Goal: Task Accomplishment & Management: Use online tool/utility

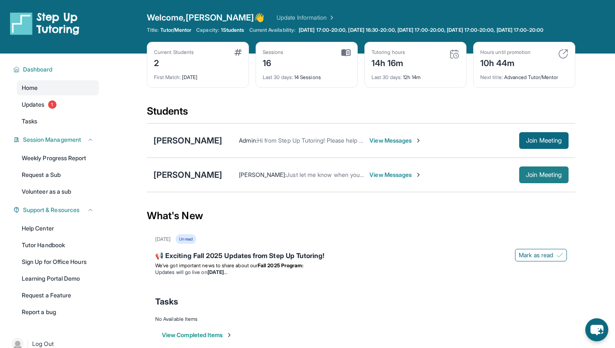
click at [540, 177] on span "Join Meeting" at bounding box center [544, 174] width 36 height 5
click at [51, 104] on link "Updates 1" at bounding box center [58, 104] width 82 height 15
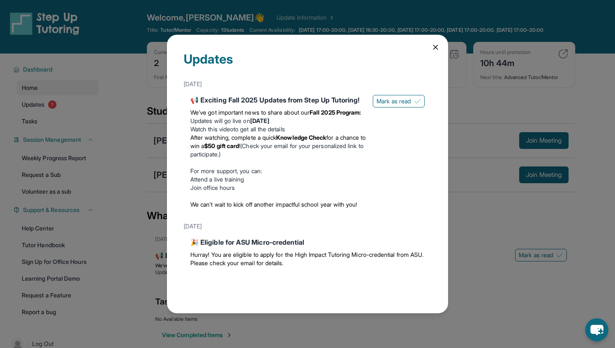
click at [437, 51] on icon at bounding box center [436, 47] width 8 height 8
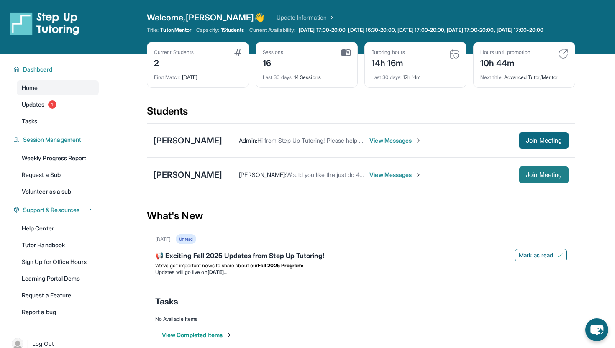
click at [550, 176] on button "Join Meeting" at bounding box center [543, 175] width 49 height 17
